Goal: Task Accomplishment & Management: Manage account settings

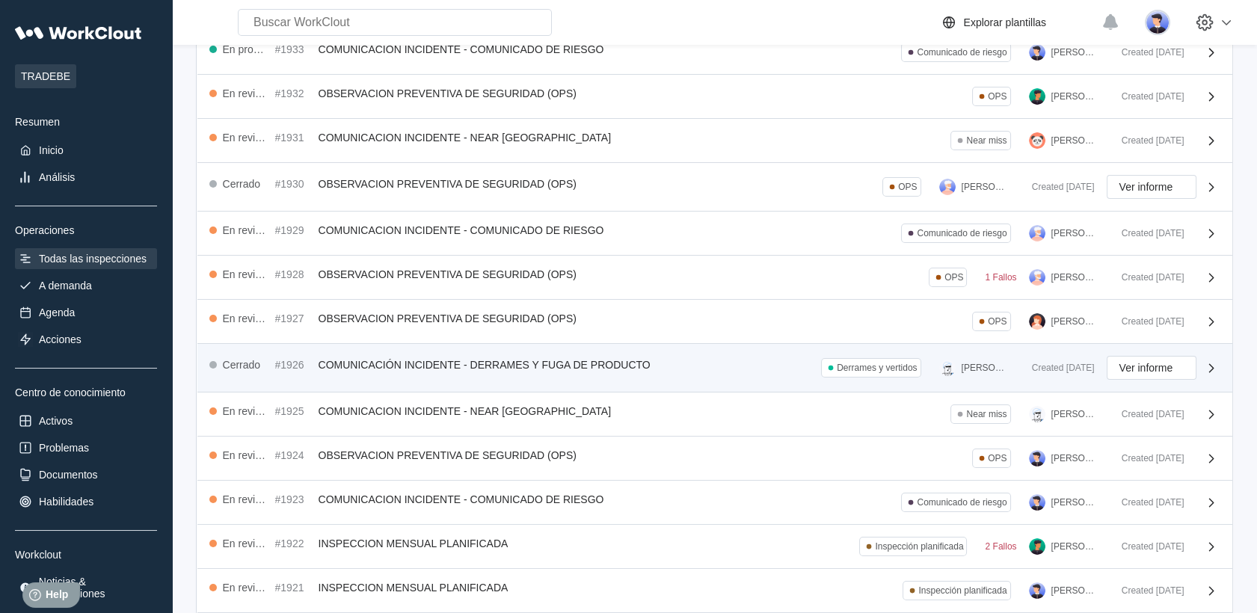
scroll to position [197, 0]
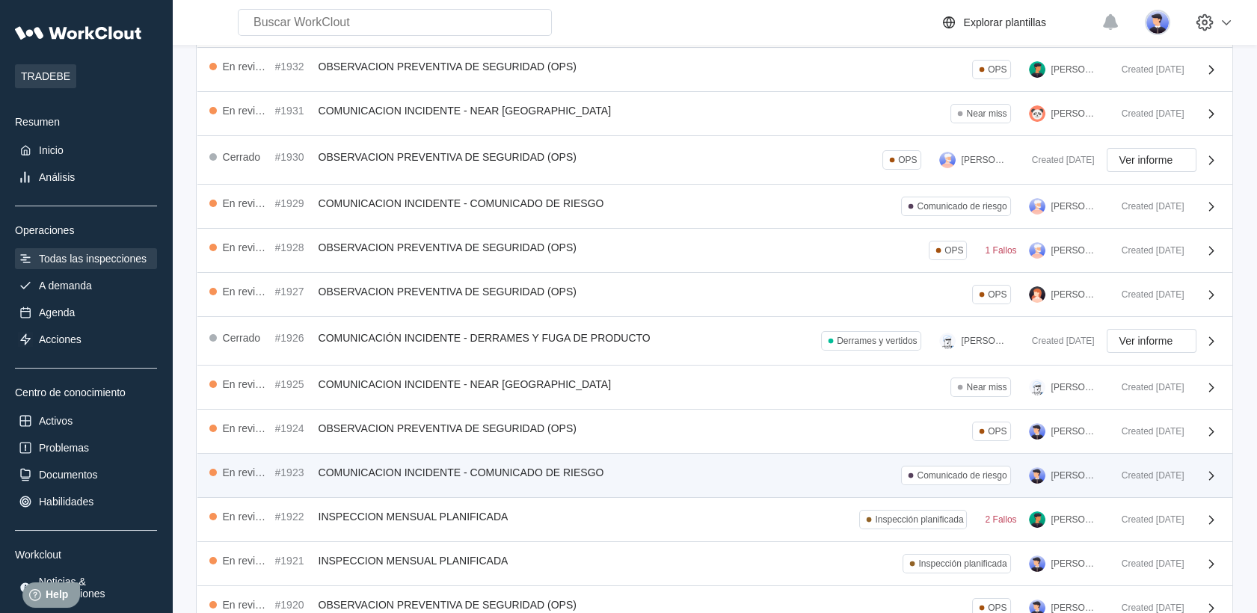
click at [706, 466] on div "En revisión #1923 COMUNICACION INCIDENTE - COMUNICADO DE RIESGO Comunicado de r…" at bounding box center [659, 475] width 900 height 19
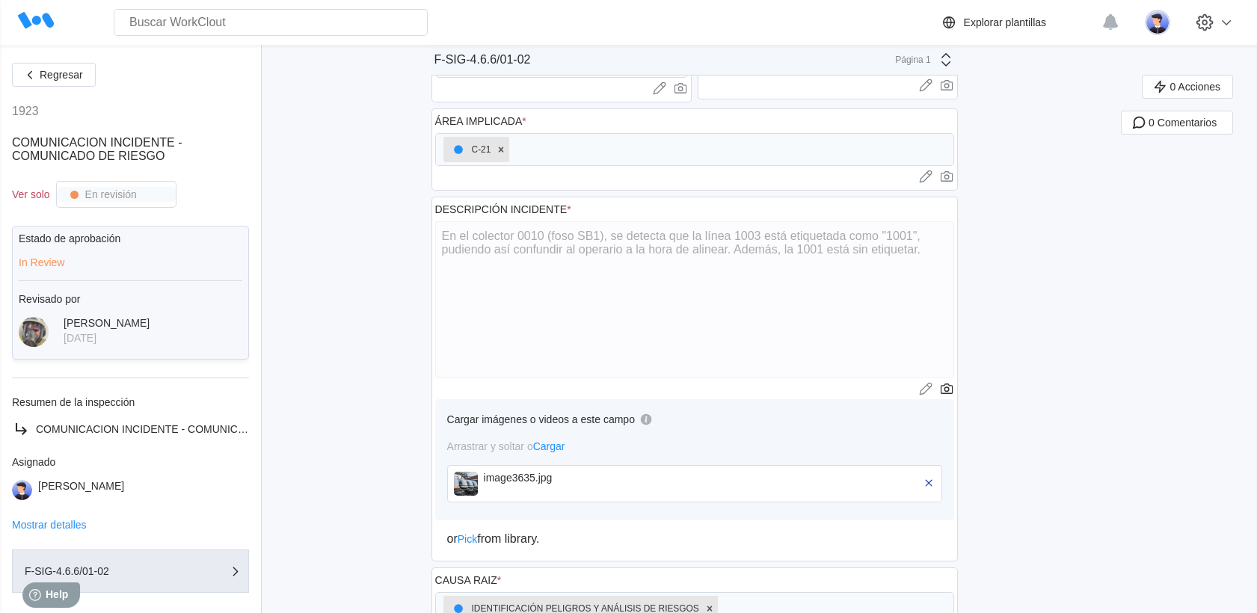
scroll to position [249, 0]
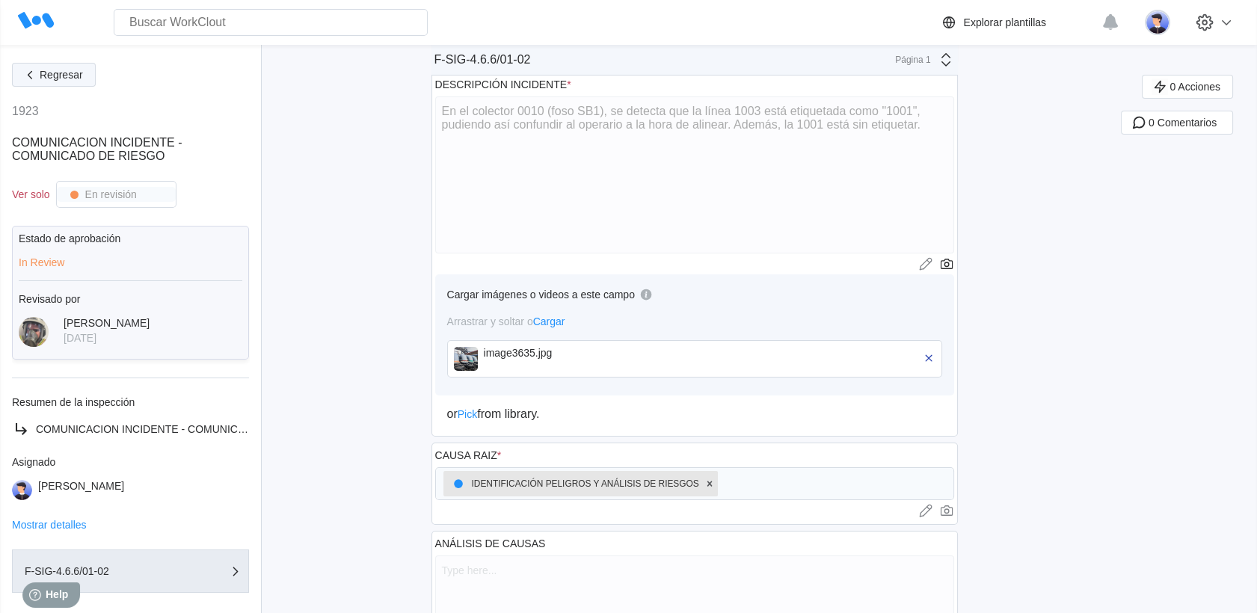
click at [32, 78] on icon "button" at bounding box center [30, 75] width 16 height 16
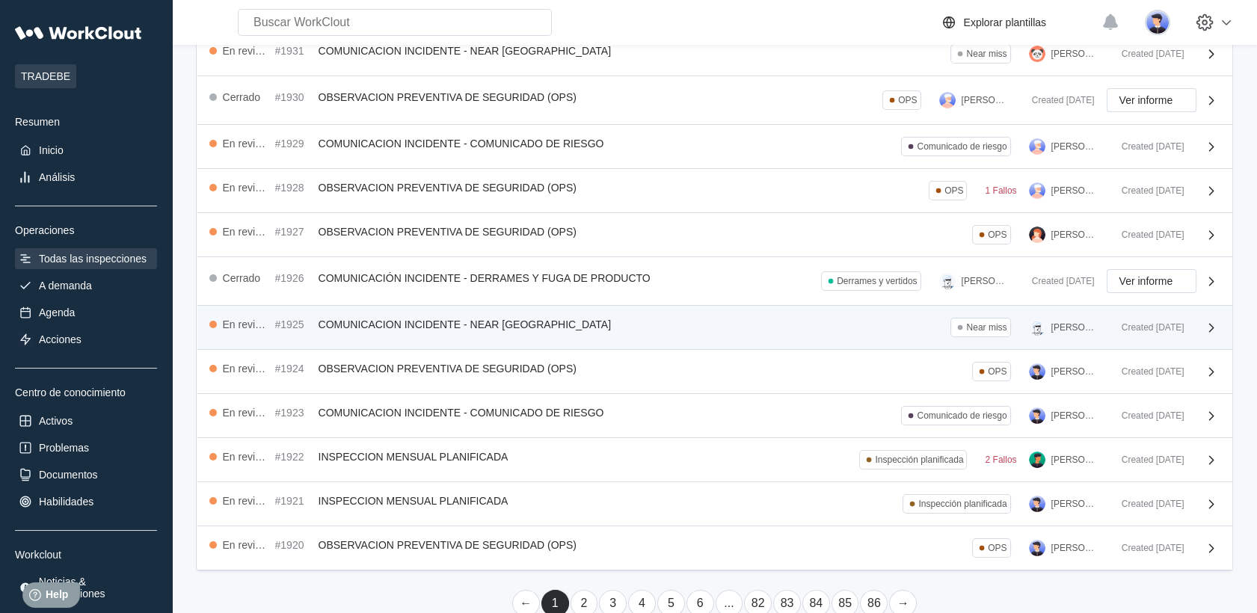
scroll to position [281, 0]
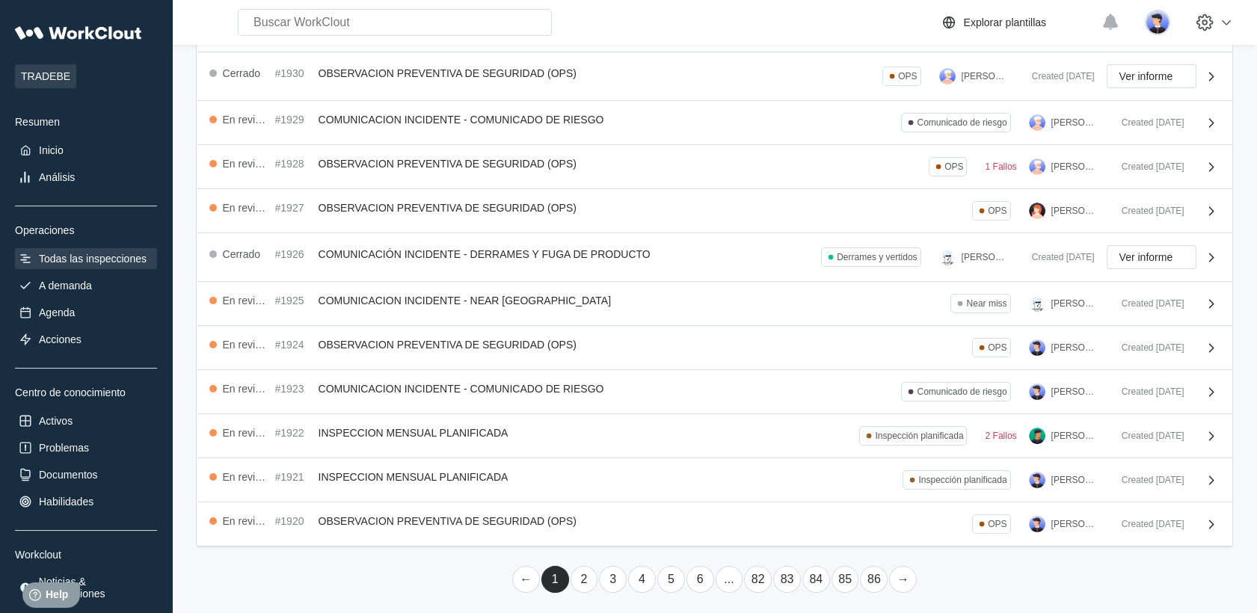
click at [582, 582] on link "2" at bounding box center [584, 579] width 28 height 27
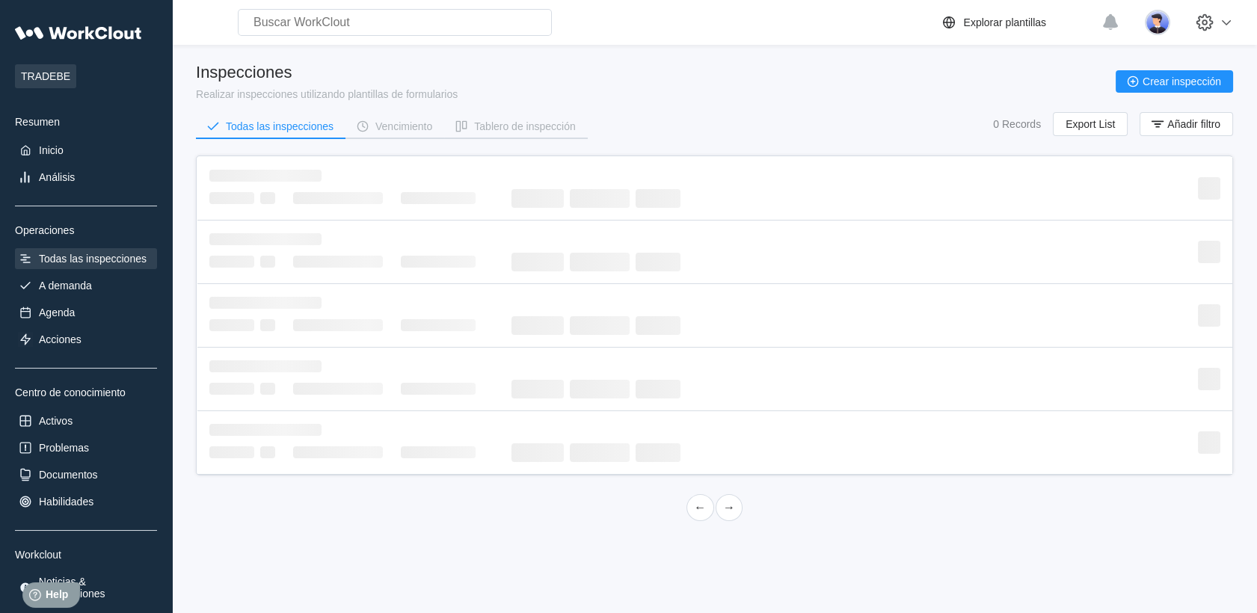
scroll to position [0, 0]
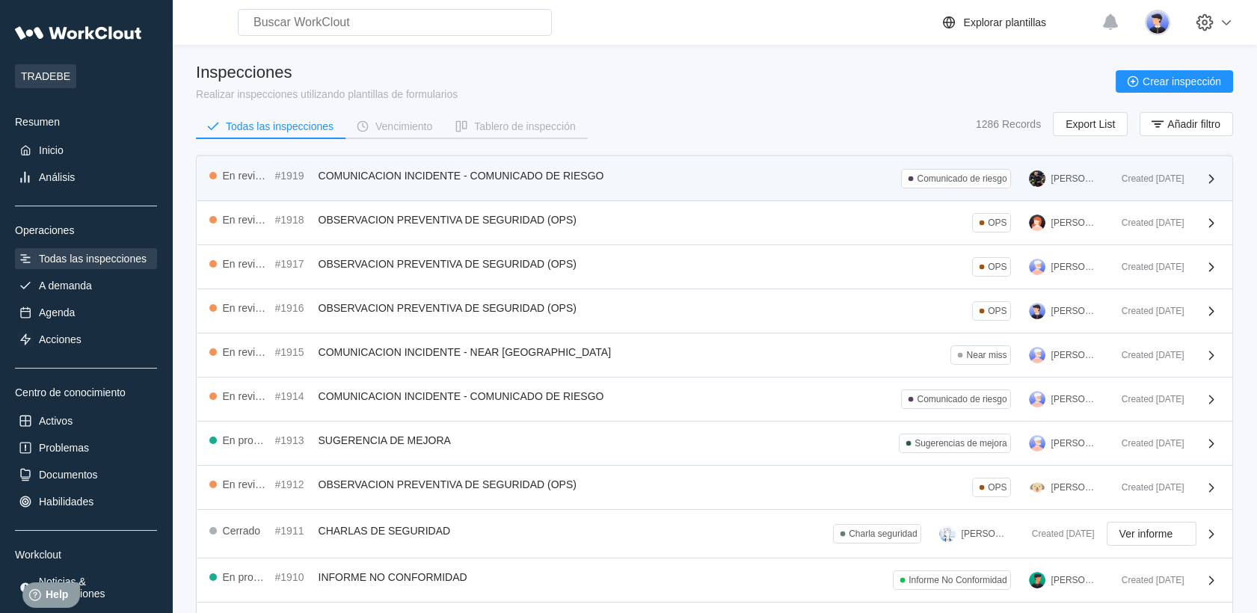
click at [537, 169] on div "En revisión #1919 COMUNICACION INCIDENTE - COMUNICADO DE RIESGO" at bounding box center [409, 175] width 401 height 13
click at [609, 169] on div "En revisión #1919 COMUNICACION INCIDENTE - COMUNICADO DE RIESGO" at bounding box center [409, 175] width 401 height 13
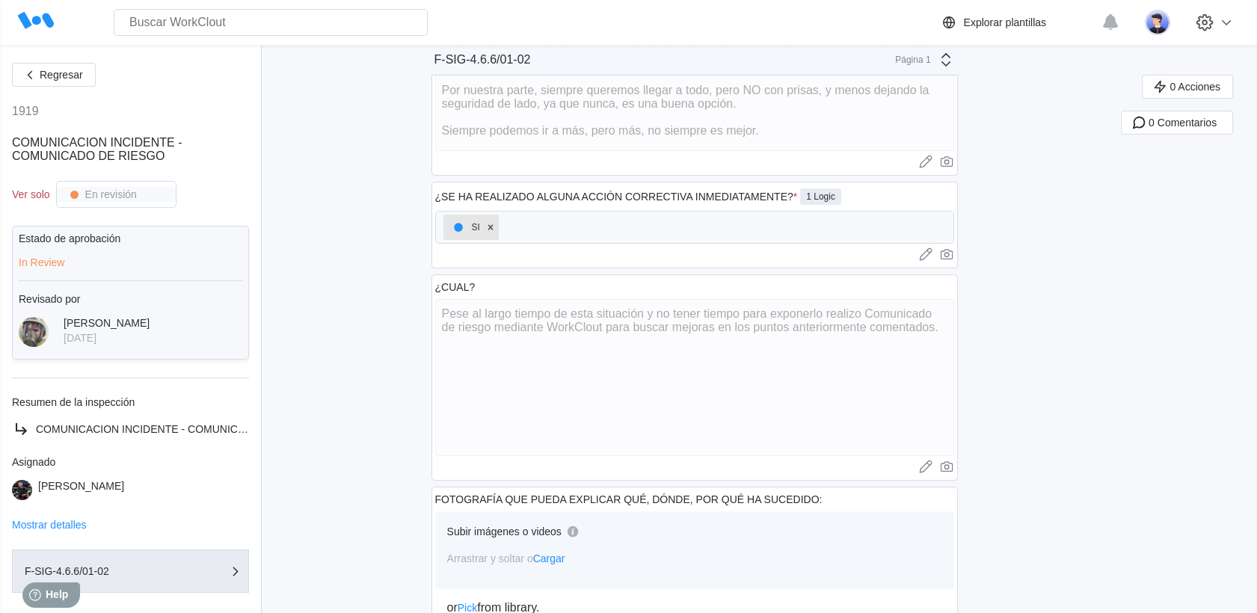
scroll to position [963, 0]
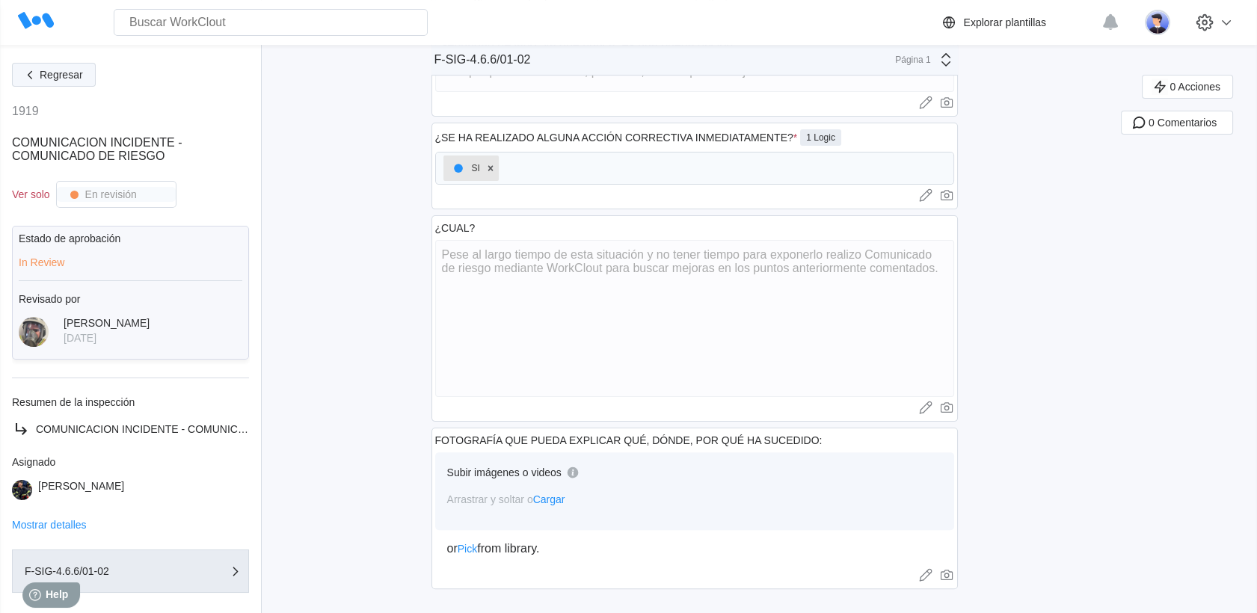
click at [46, 67] on button "Regresar" at bounding box center [54, 75] width 84 height 24
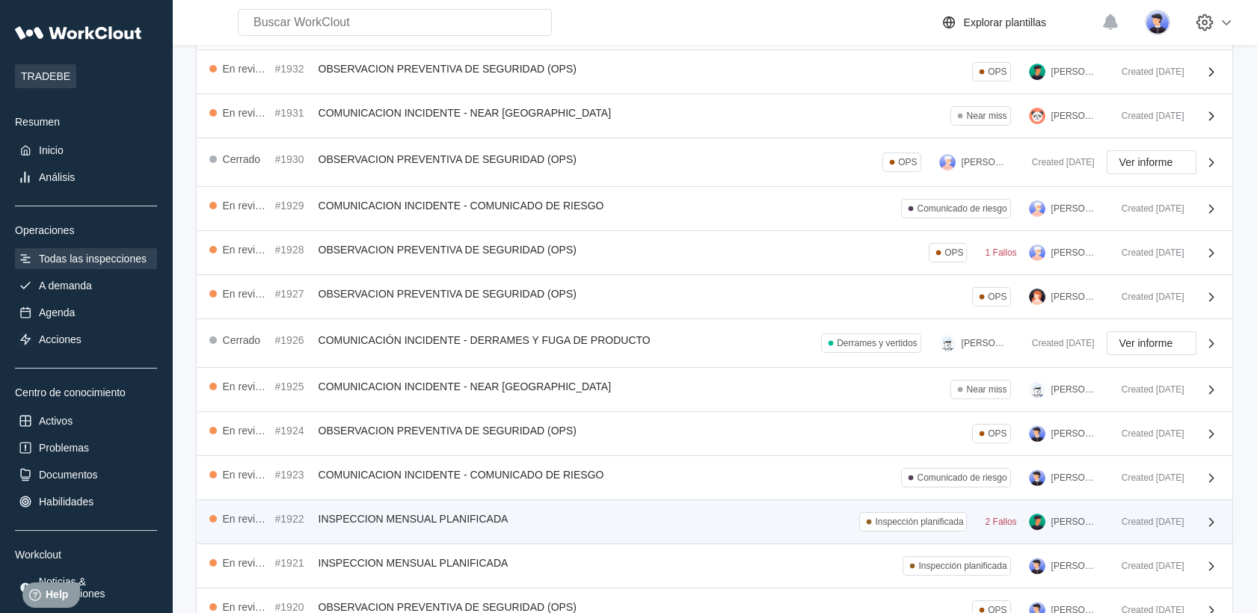
scroll to position [281, 0]
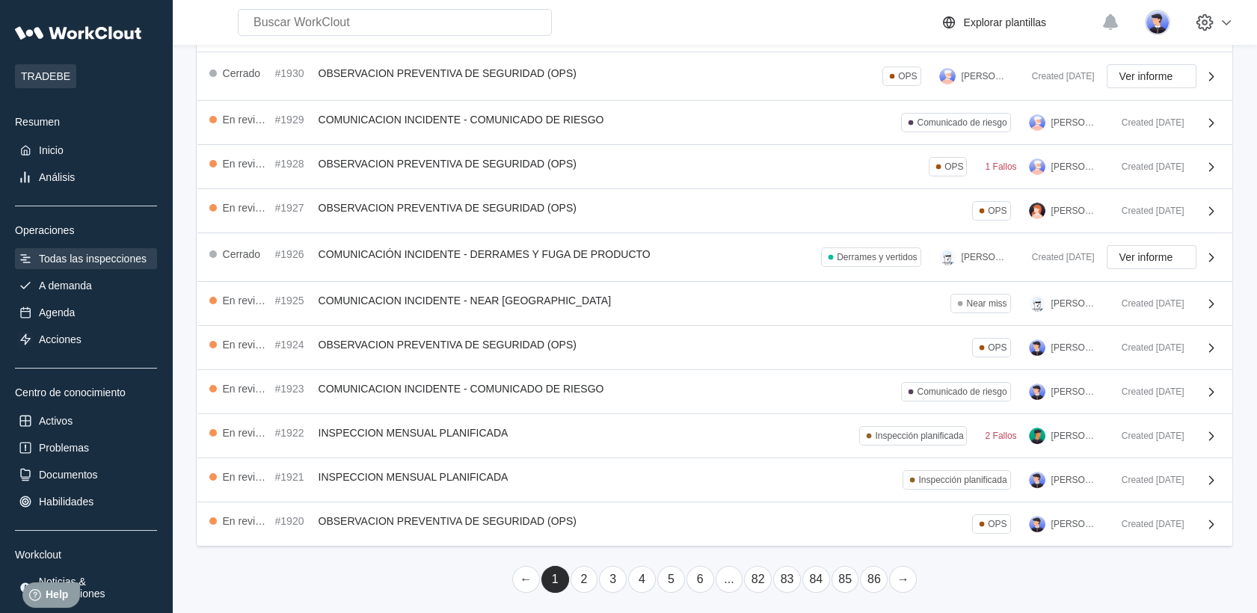
click at [576, 566] on link "2" at bounding box center [584, 579] width 28 height 27
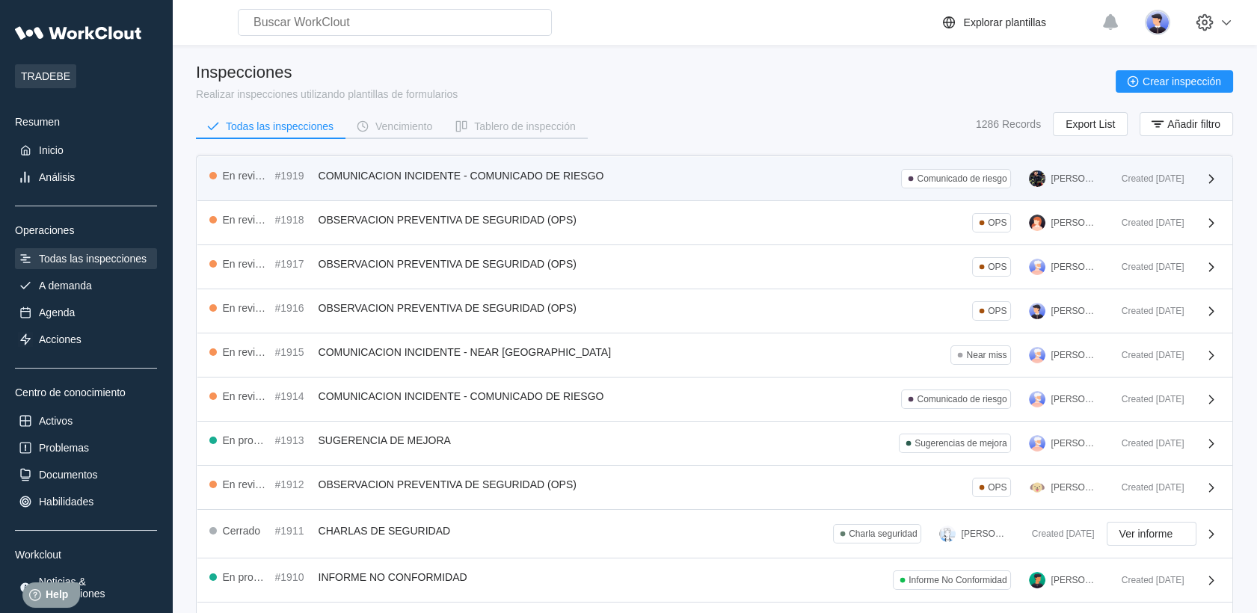
scroll to position [166, 0]
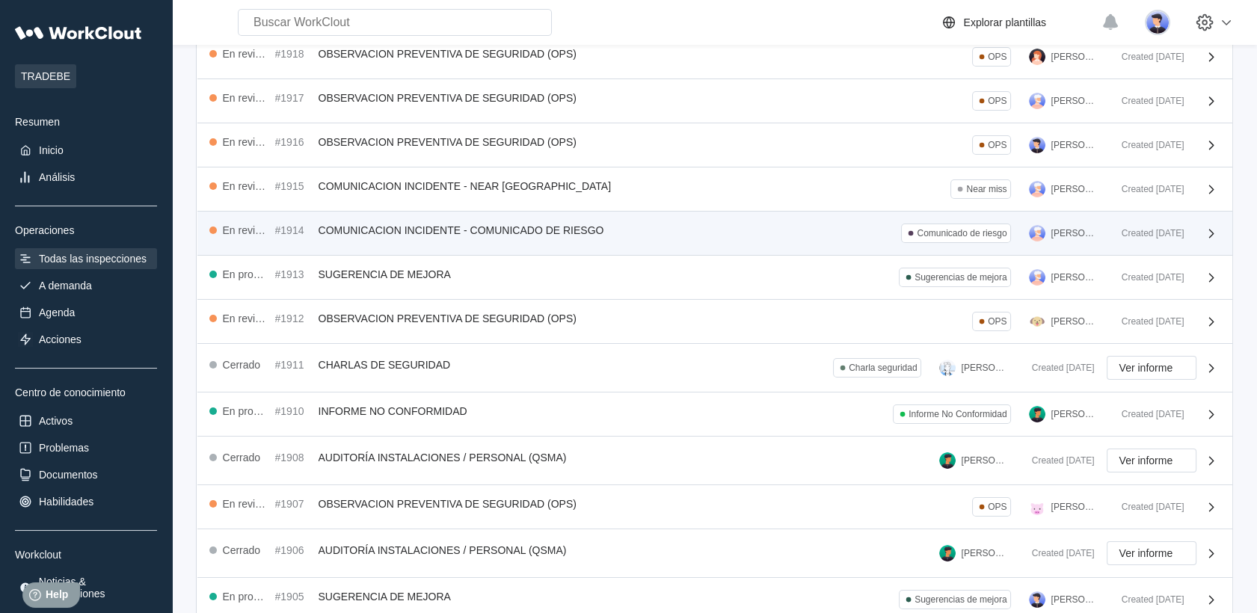
click at [776, 232] on div "En revisión #1914 COMUNICACION INCIDENTE - COMUNICADO DE RIESGO Comunicado de r…" at bounding box center [659, 233] width 900 height 19
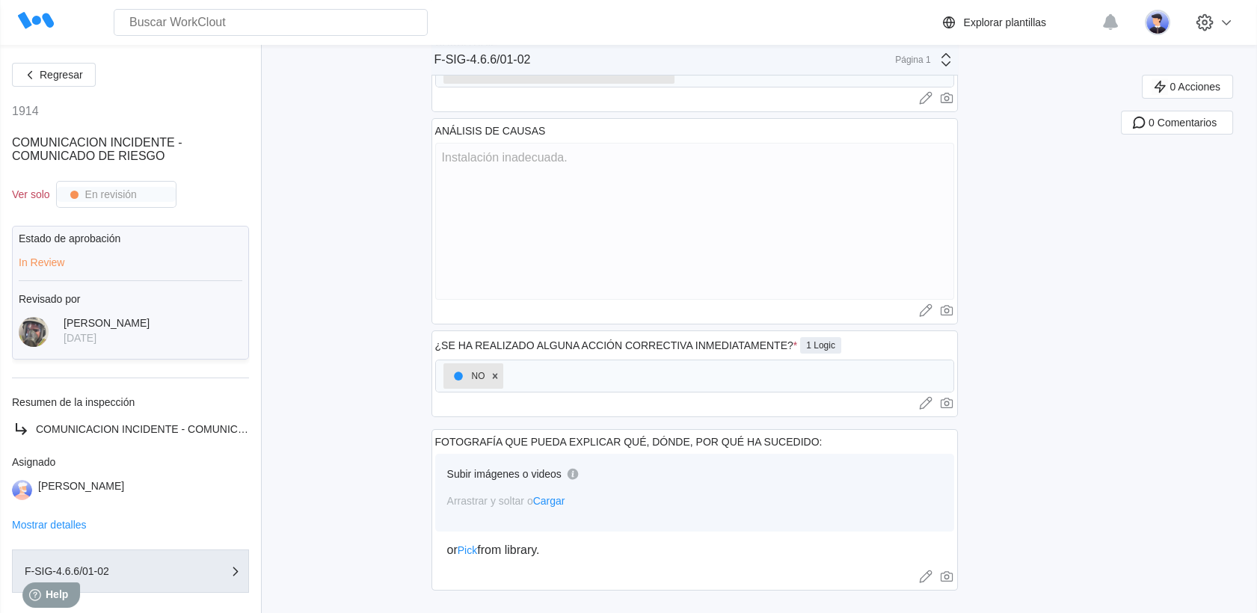
scroll to position [505, 0]
click at [91, 80] on button "Regresar" at bounding box center [54, 75] width 84 height 24
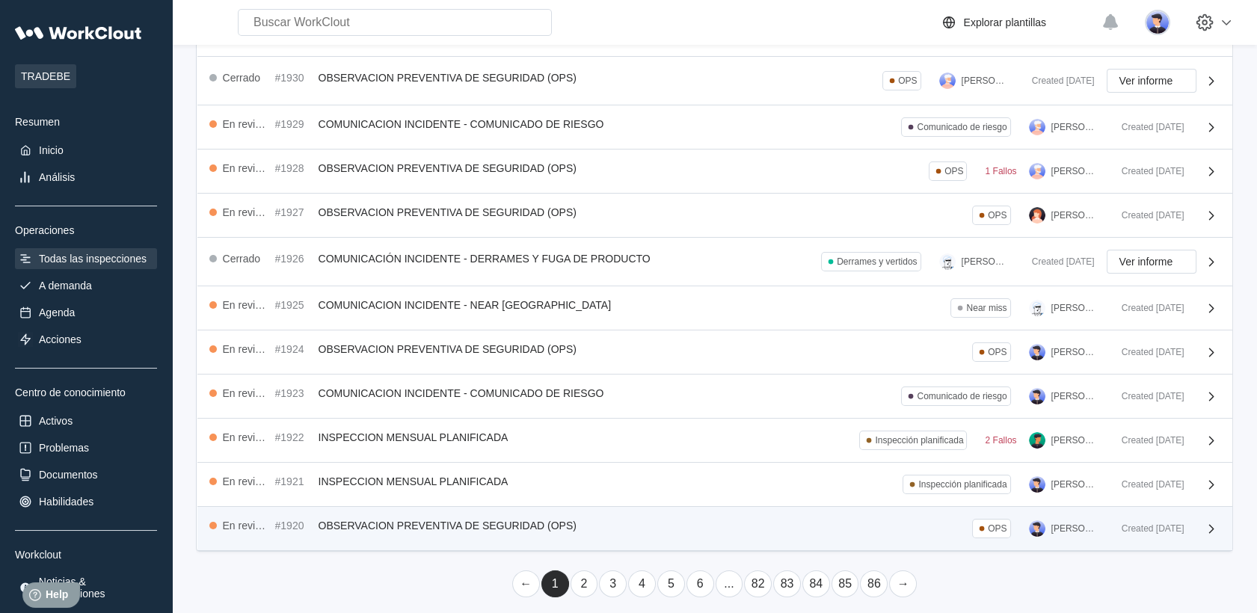
scroll to position [281, 0]
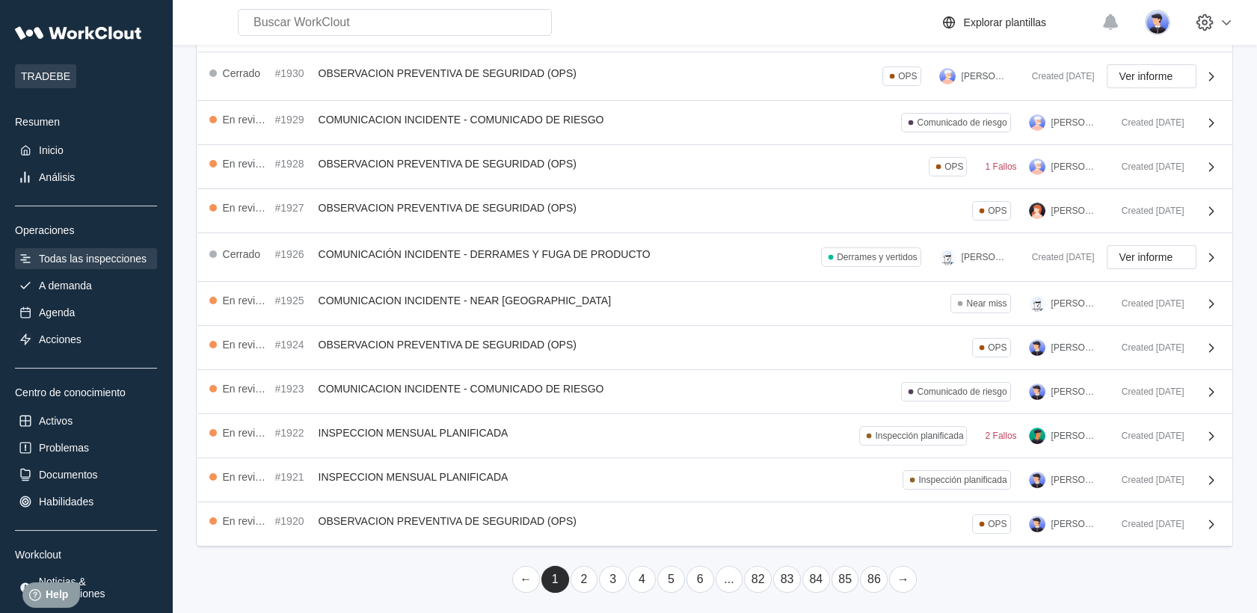
click at [586, 571] on link "2" at bounding box center [584, 579] width 28 height 27
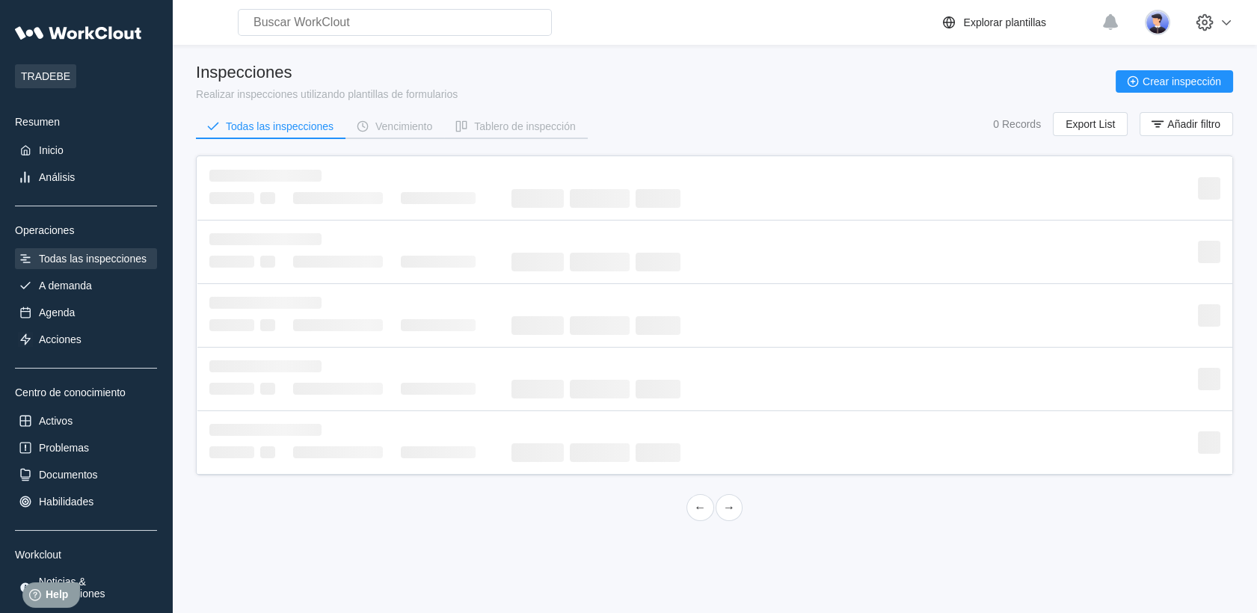
scroll to position [0, 0]
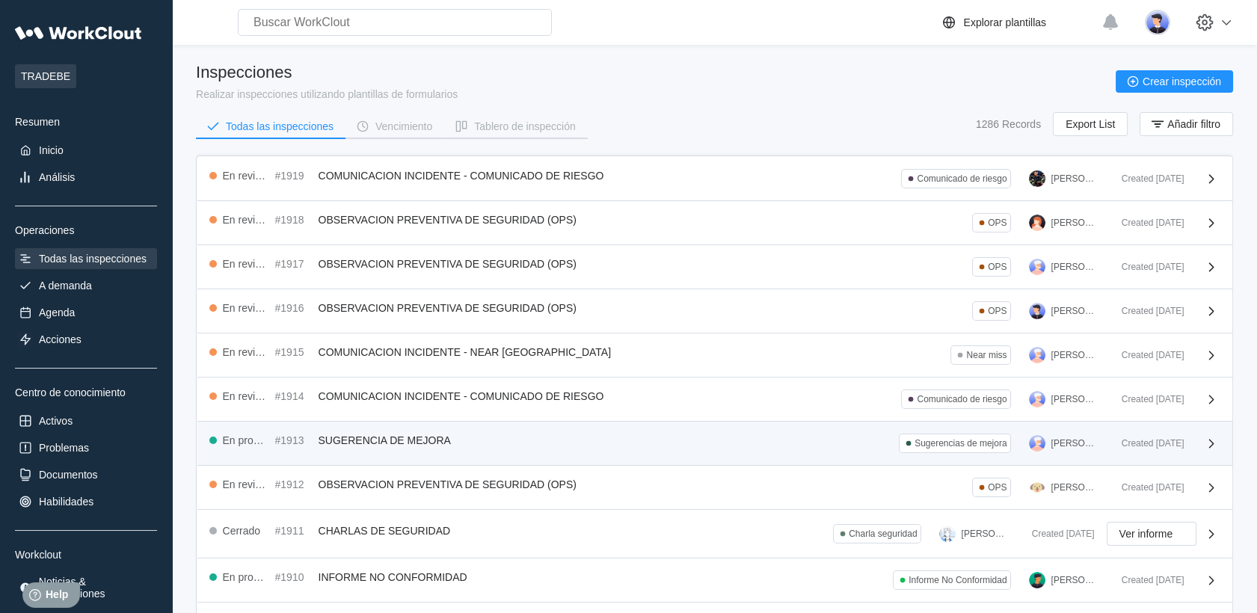
click at [523, 434] on div "En progreso #1913 SUGERENCIA DE MEJORA Sugerencias de mejora [PERSON_NAME]" at bounding box center [659, 443] width 900 height 19
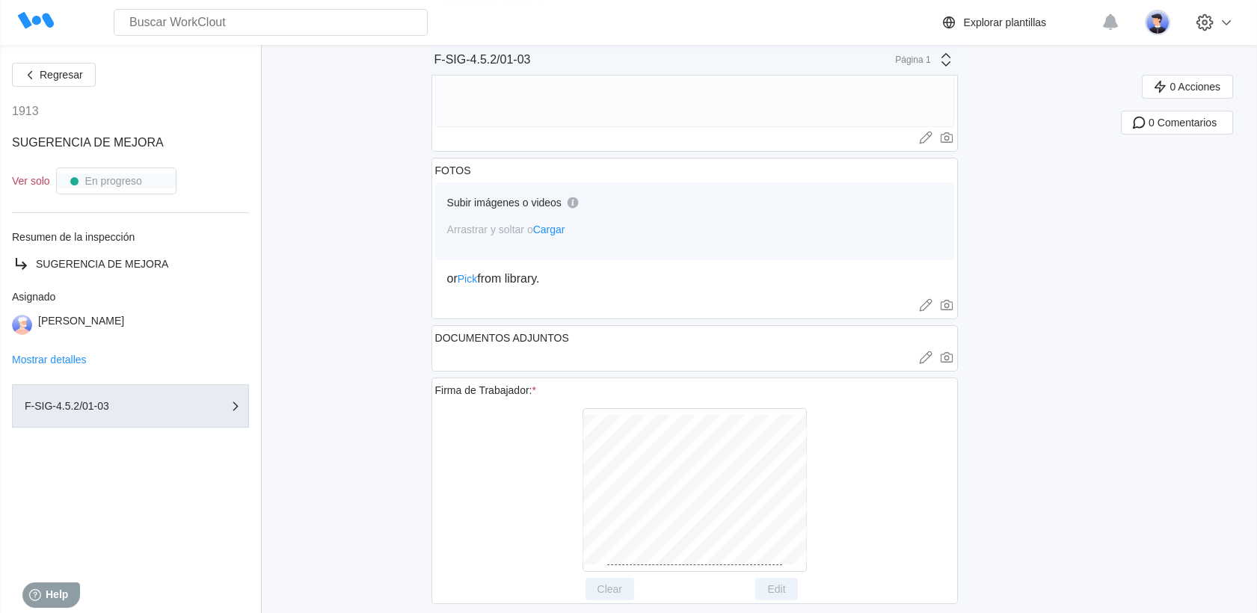
scroll to position [498, 0]
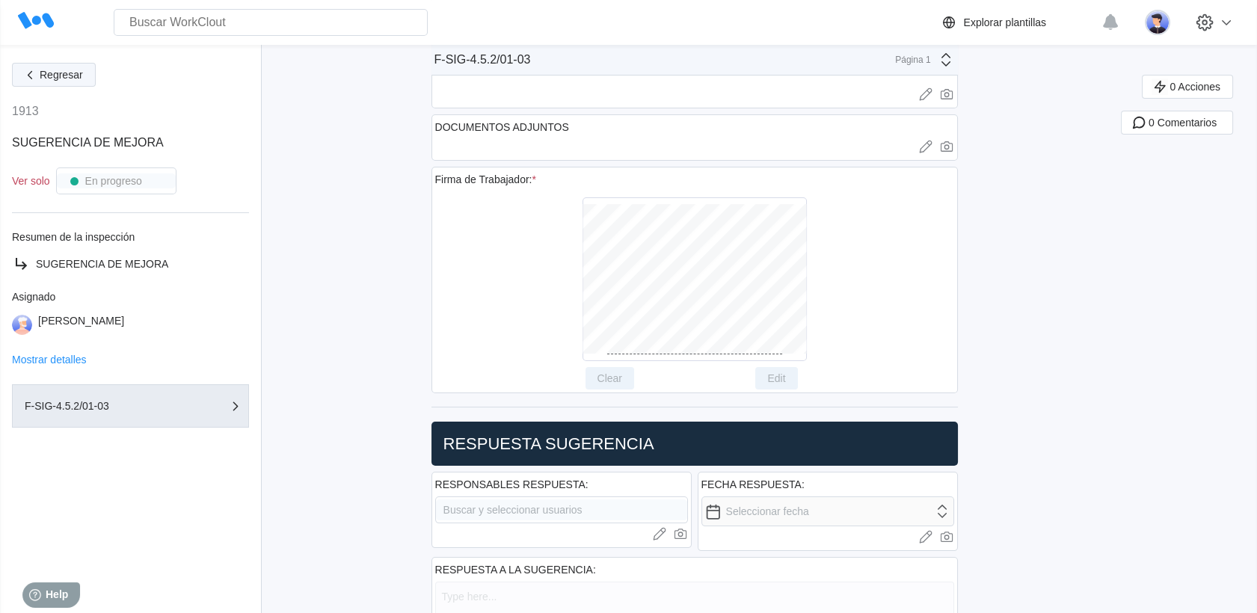
click at [55, 64] on button "Regresar" at bounding box center [54, 75] width 84 height 24
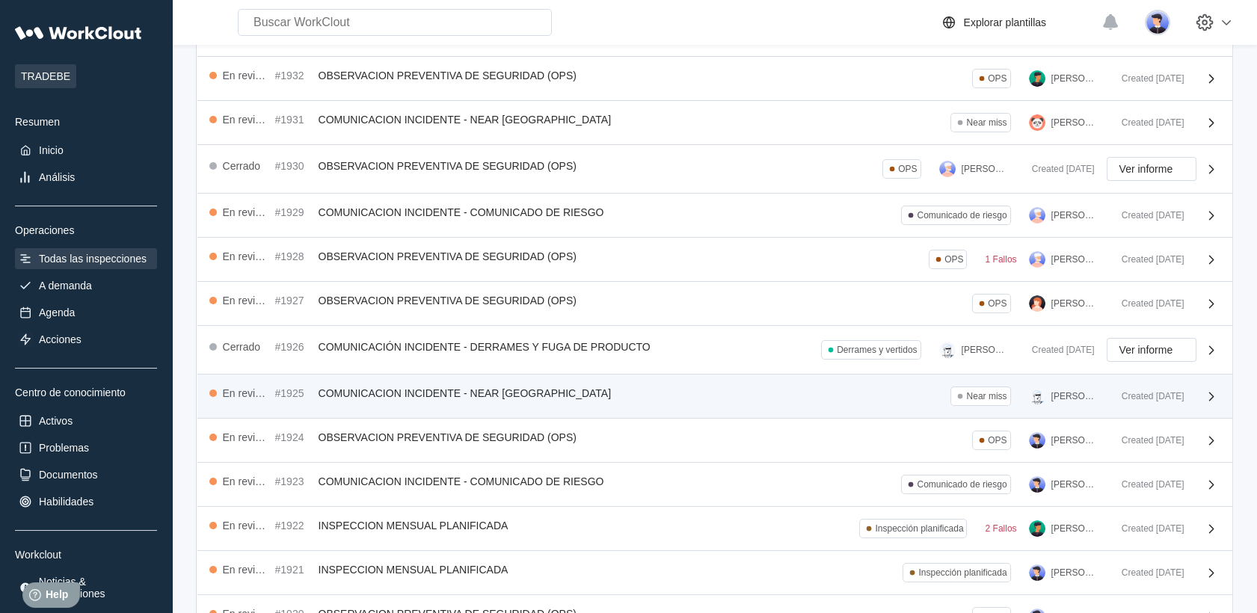
scroll to position [281, 0]
